Goal: Find contact information: Find contact information

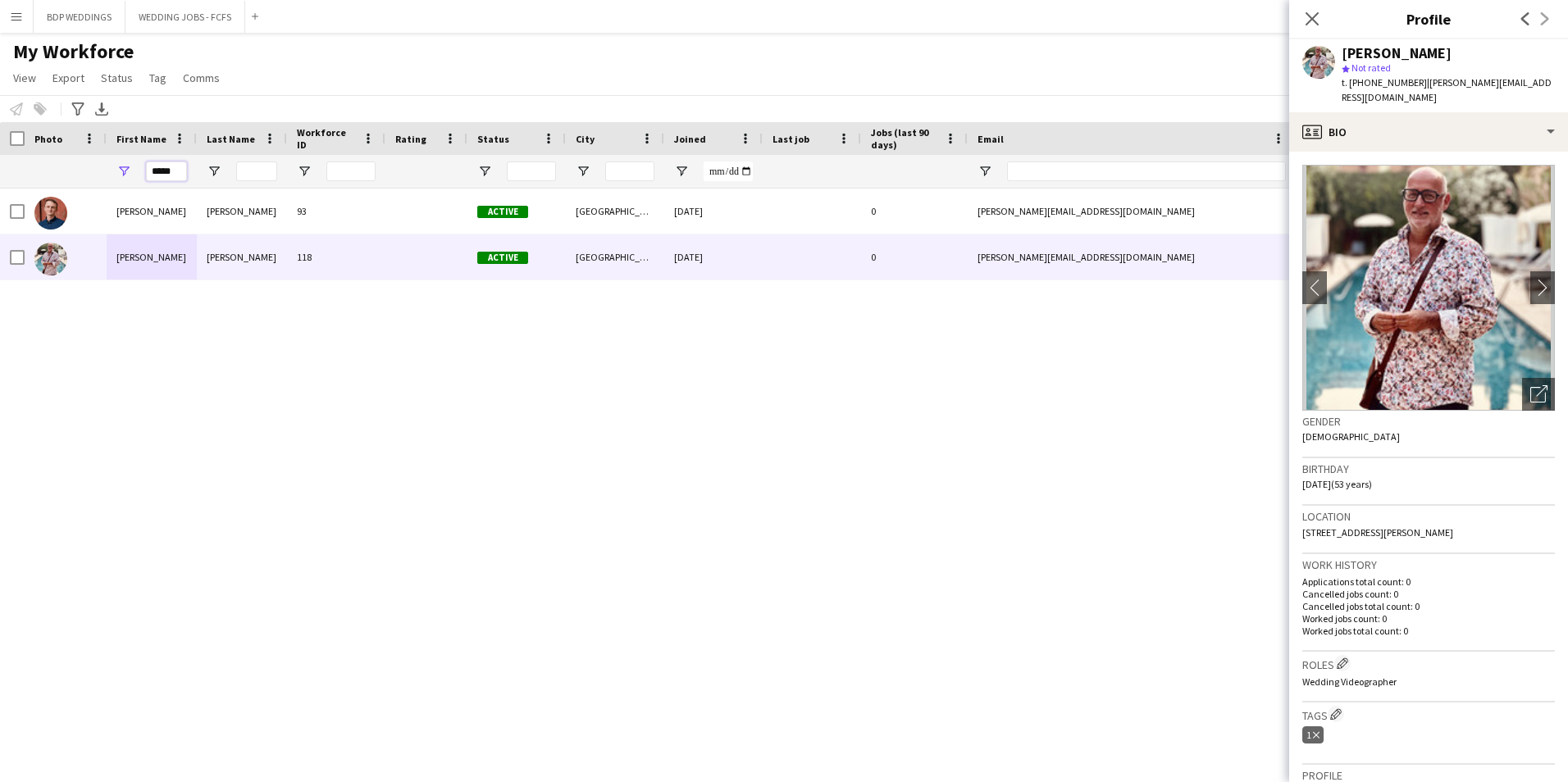
drag, startPoint x: 176, startPoint y: 170, endPoint x: 65, endPoint y: 161, distance: 111.4
click at [65, 161] on div "*****" at bounding box center [889, 172] width 1778 height 33
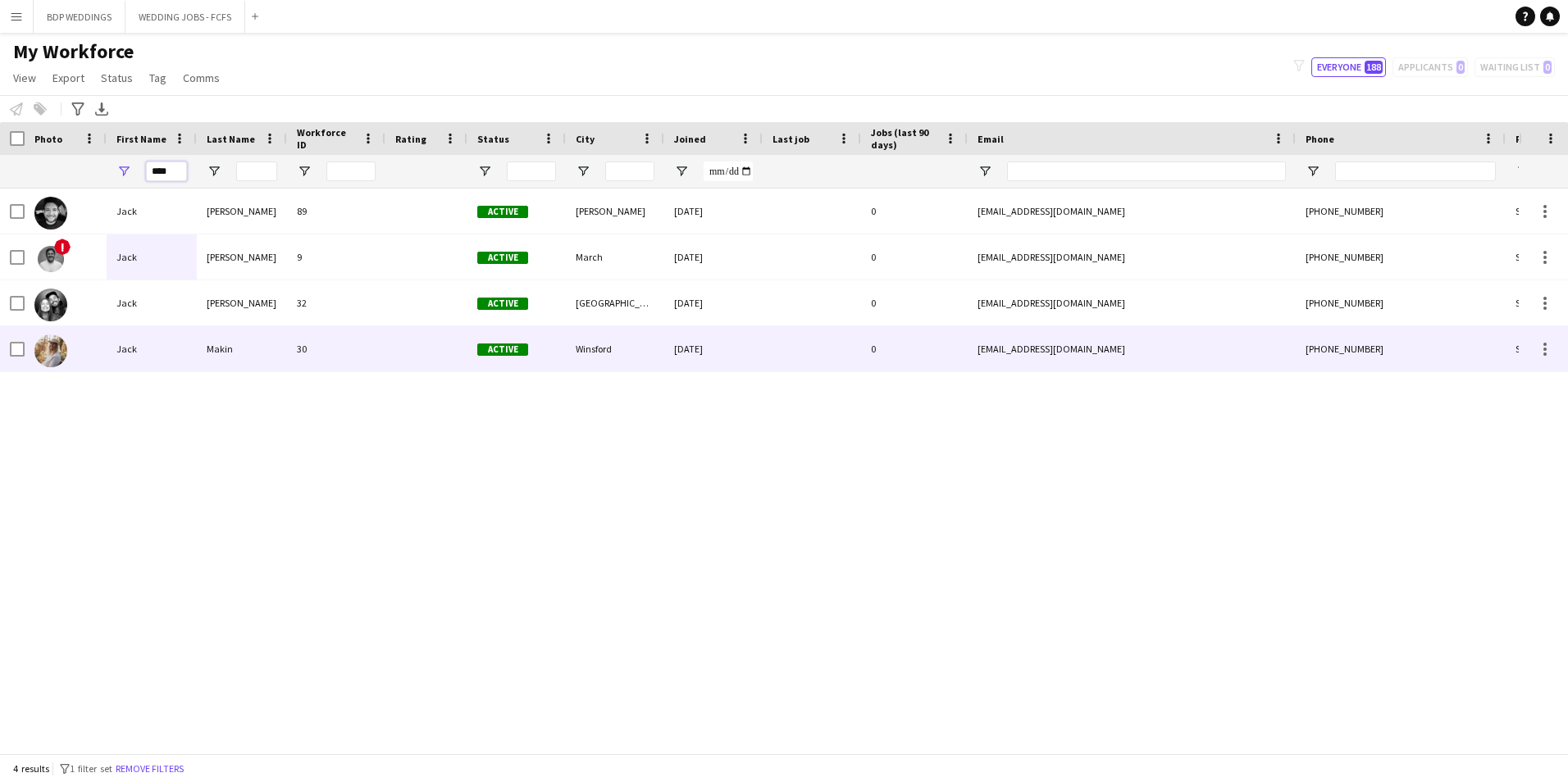
type input "****"
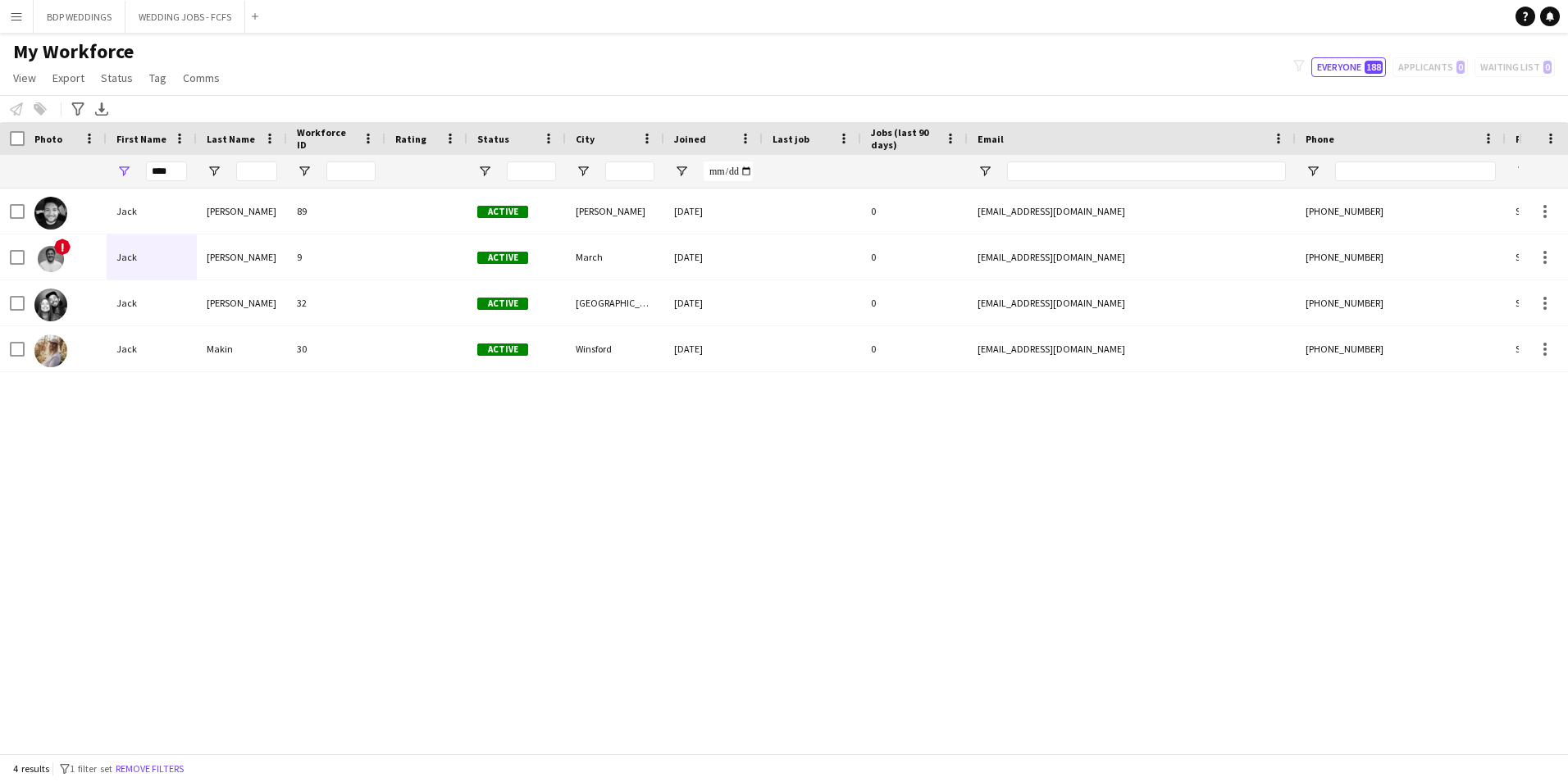
click at [91, 492] on div "[PERSON_NAME] 89 Active [PERSON_NAME] [DATE] 0 [EMAIL_ADDRESS][DOMAIN_NAME] [PH…" at bounding box center [759, 464] width 1519 height 552
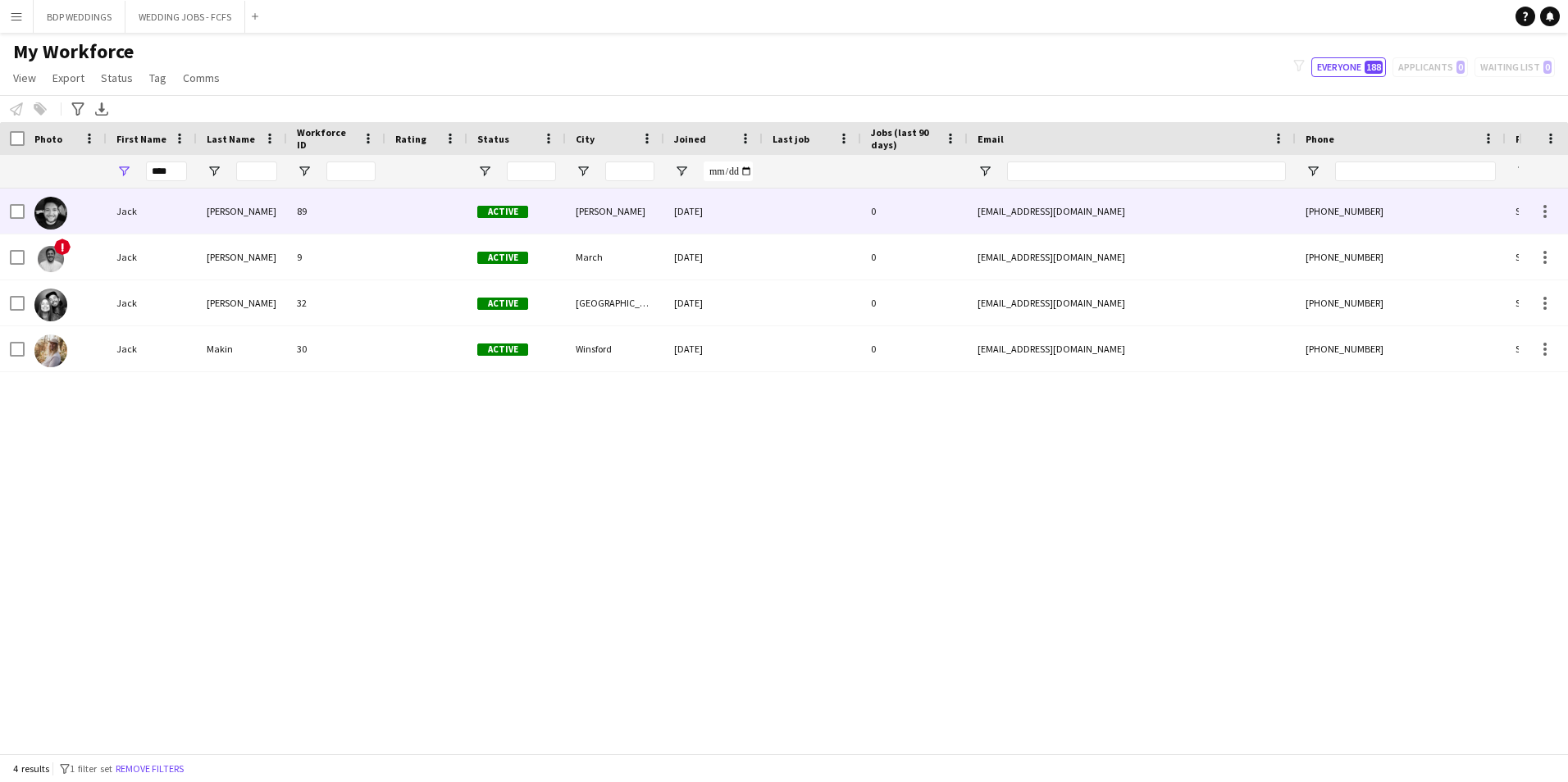
drag, startPoint x: 226, startPoint y: 226, endPoint x: 299, endPoint y: 211, distance: 74.5
click at [227, 226] on div "[PERSON_NAME]" at bounding box center [241, 211] width 90 height 45
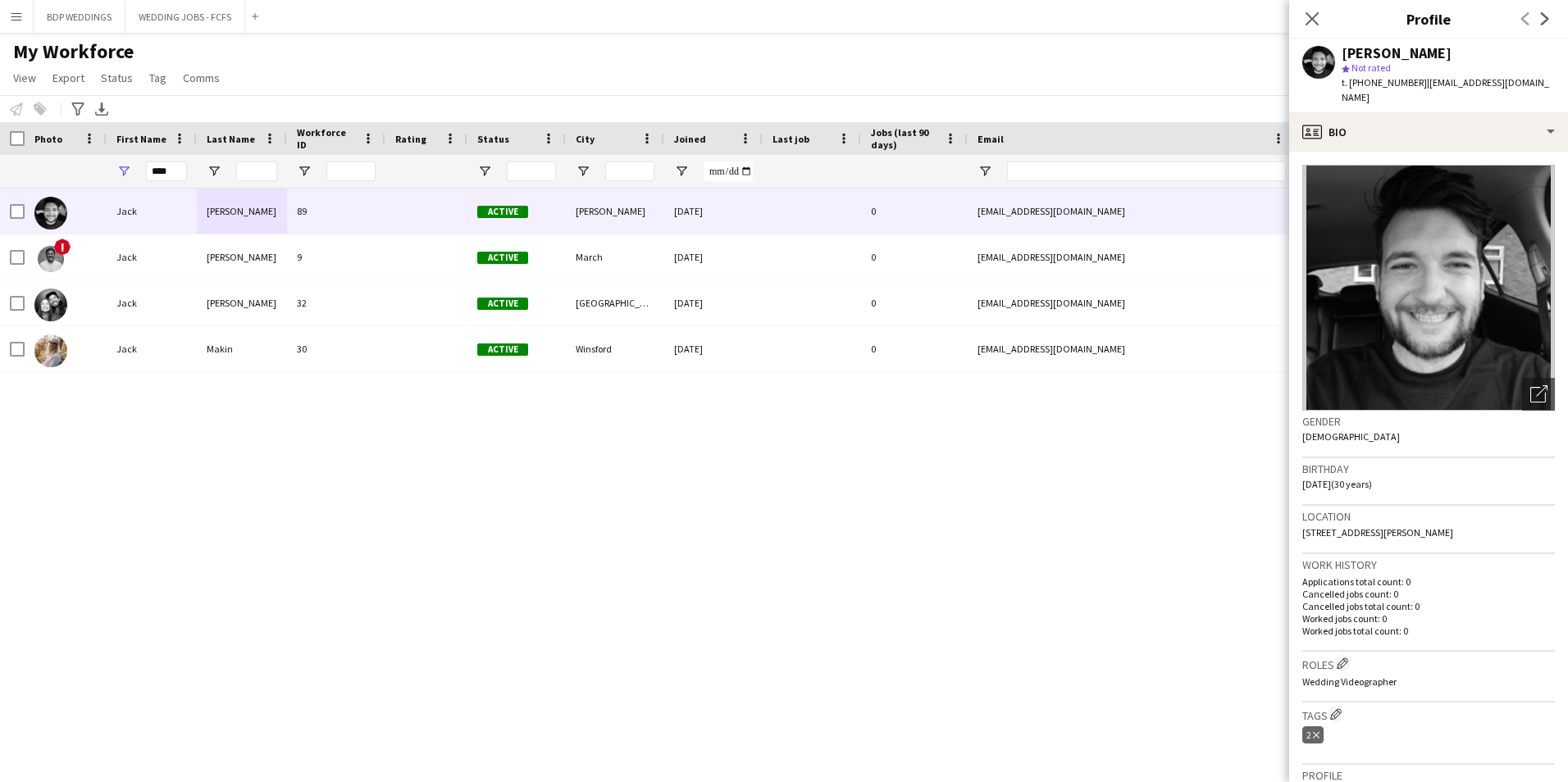
drag, startPoint x: 1424, startPoint y: 80, endPoint x: 1442, endPoint y: 101, distance: 27.7
click at [1442, 101] on div "t. [PHONE_NUMBER] | [EMAIL_ADDRESS][DOMAIN_NAME]" at bounding box center [1448, 90] width 213 height 30
copy span "[EMAIL_ADDRESS][DOMAIN_NAME]"
drag, startPoint x: 1417, startPoint y: 82, endPoint x: 1351, endPoint y: 85, distance: 66.1
click at [1351, 85] on span "t. [PHONE_NUMBER]" at bounding box center [1384, 82] width 85 height 12
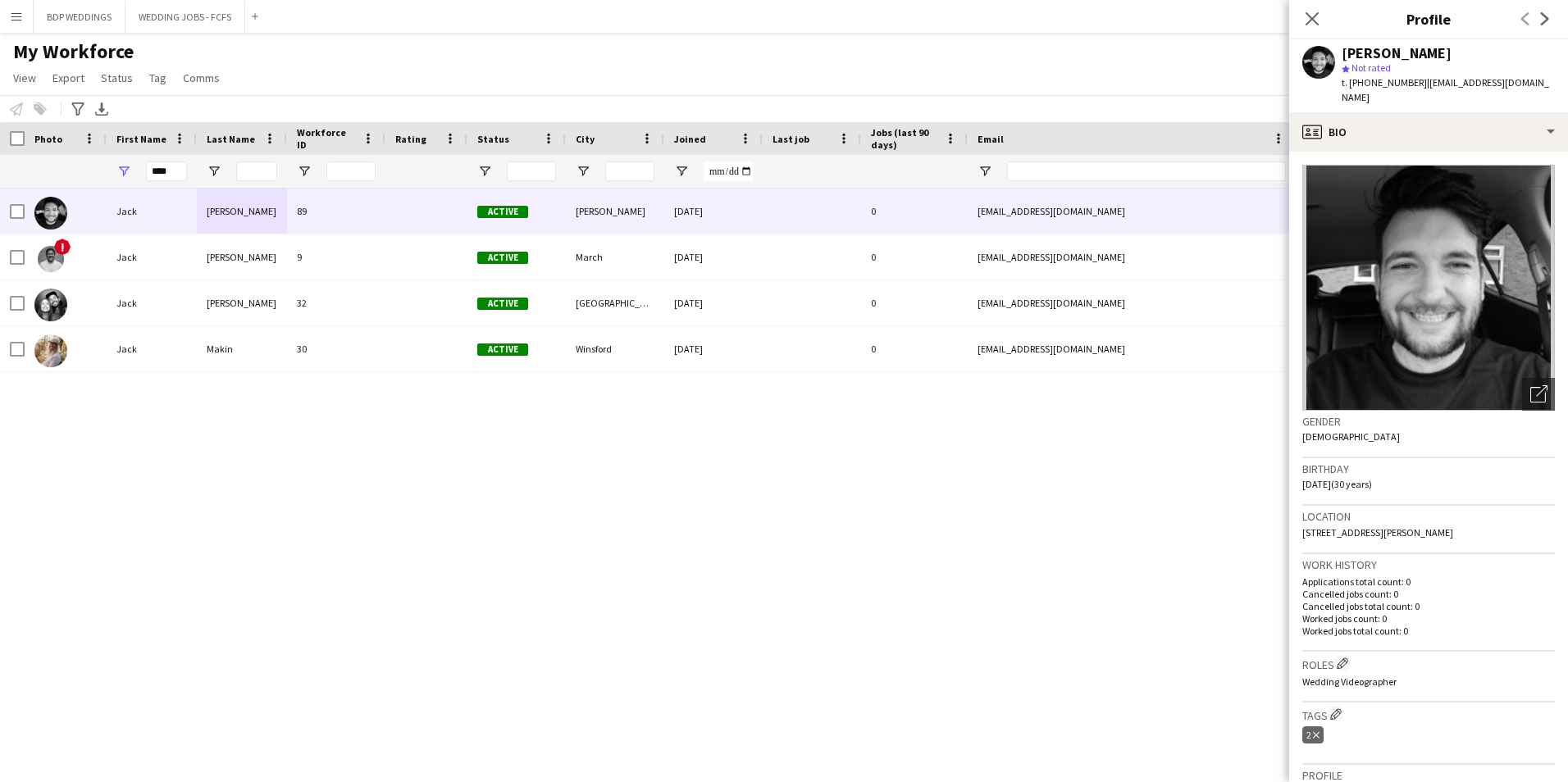
copy span "[PHONE_NUMBER]"
